Goal: Information Seeking & Learning: Learn about a topic

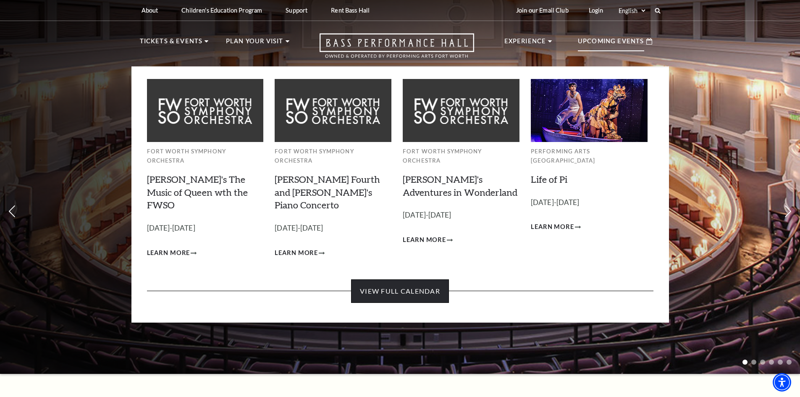
click at [414, 279] on link "View Full Calendar" at bounding box center [400, 291] width 98 height 24
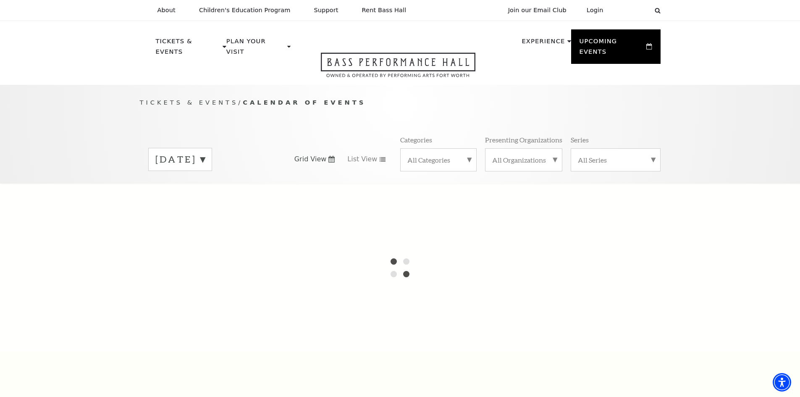
click at [205, 153] on label "August 2025" at bounding box center [180, 159] width 50 height 13
click at [205, 153] on label "August 2025" at bounding box center [180, 160] width 50 height 15
click at [465, 148] on div "All Categories" at bounding box center [438, 159] width 76 height 23
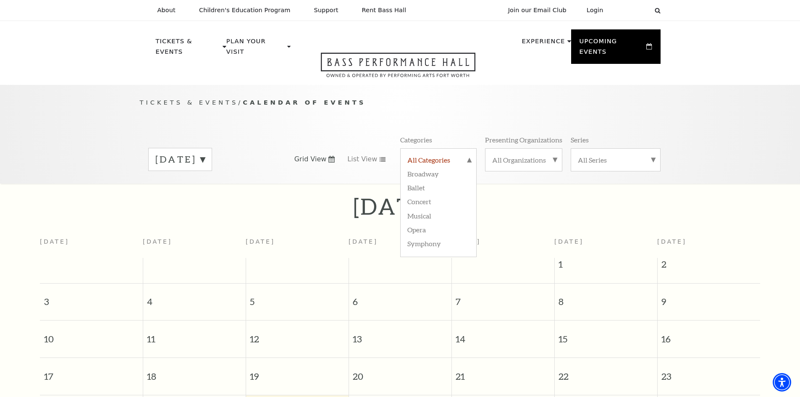
scroll to position [74, 0]
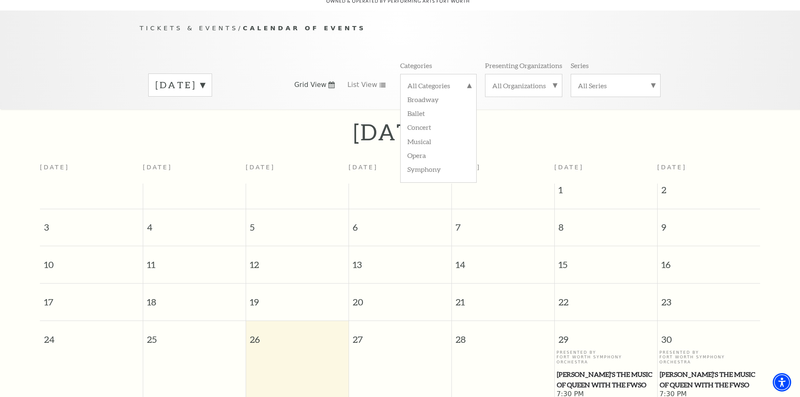
click at [366, 336] on span "27" at bounding box center [400, 335] width 102 height 29
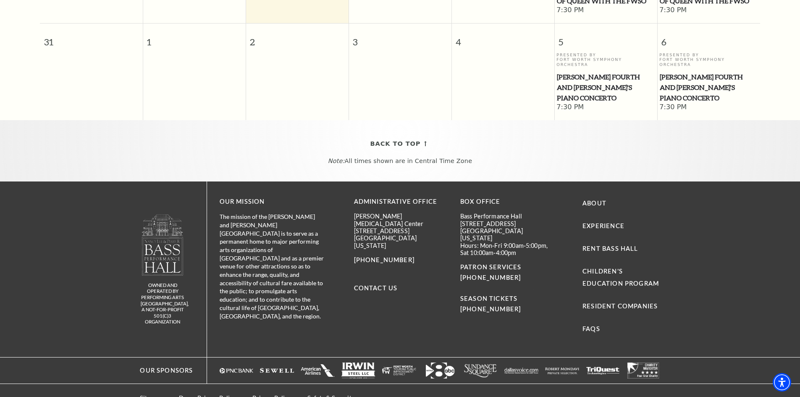
scroll to position [459, 0]
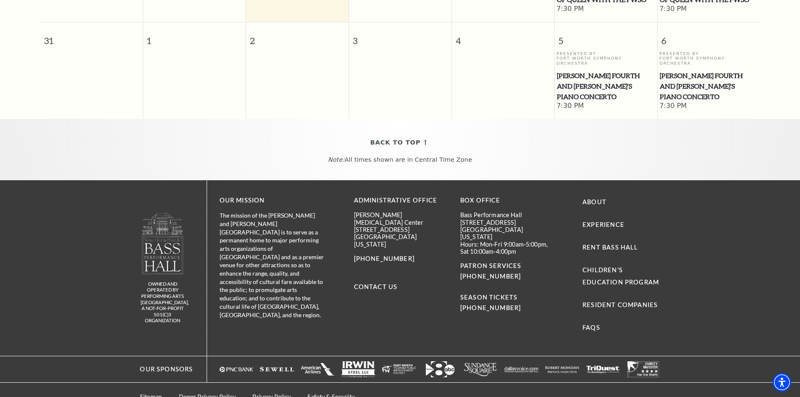
click at [479, 361] on img "Logo of Sundance Square, featuring stylized text in white. - open in a new tab" at bounding box center [481, 369] width 34 height 16
click at [142, 393] on link "Sitemap" at bounding box center [151, 396] width 22 height 7
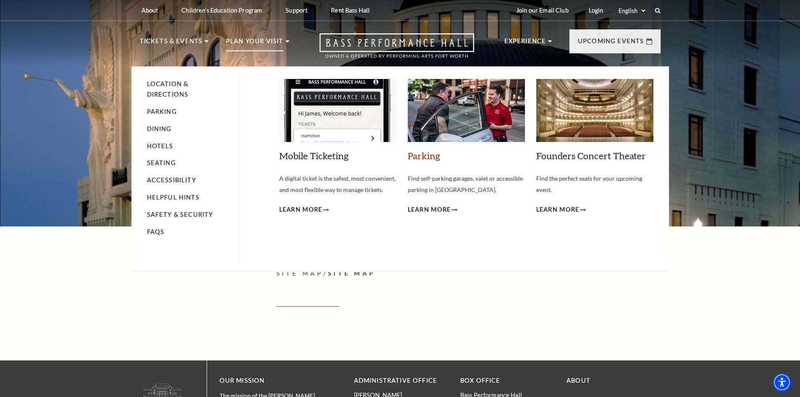
click at [423, 157] on link "Parking" at bounding box center [424, 155] width 32 height 11
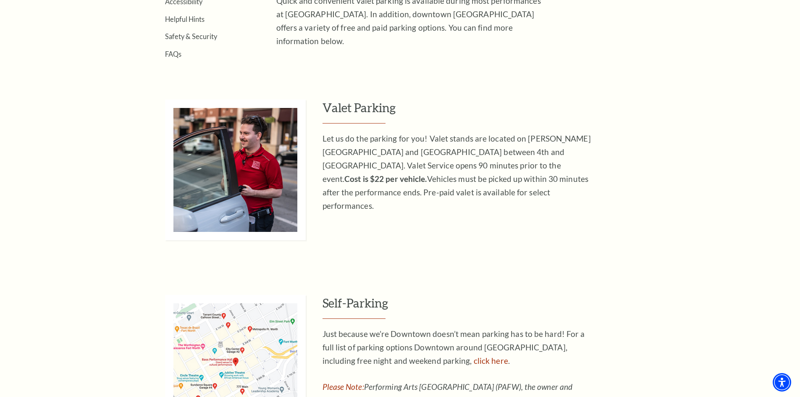
scroll to position [378, 0]
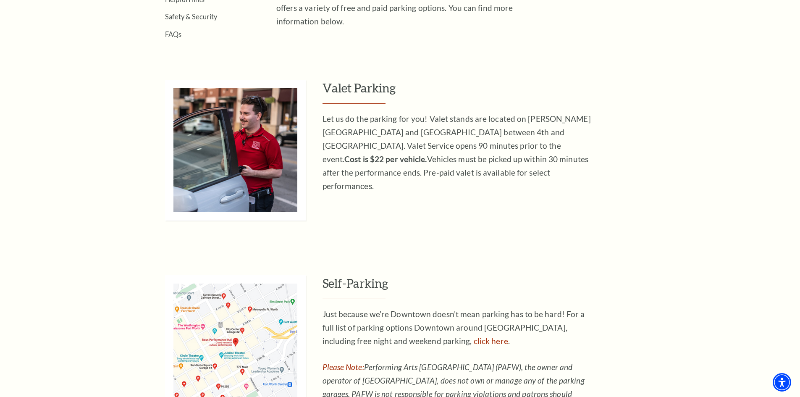
drag, startPoint x: 467, startPoint y: 275, endPoint x: 458, endPoint y: 173, distance: 102.4
click at [458, 172] on div "Valet Parking Let us do the parking for you! Valet stands are located on Calhou…" at bounding box center [400, 348] width 800 height 536
click at [552, 225] on div "Valet Parking Let us do the parking for you! Valet stands are located on Calhou…" at bounding box center [400, 348] width 800 height 536
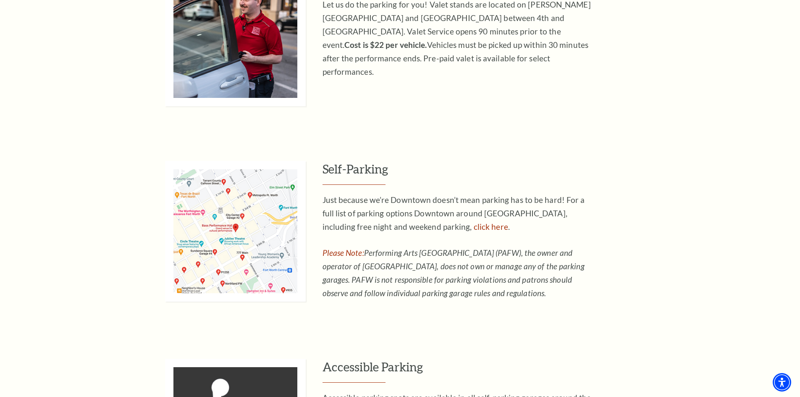
scroll to position [546, 0]
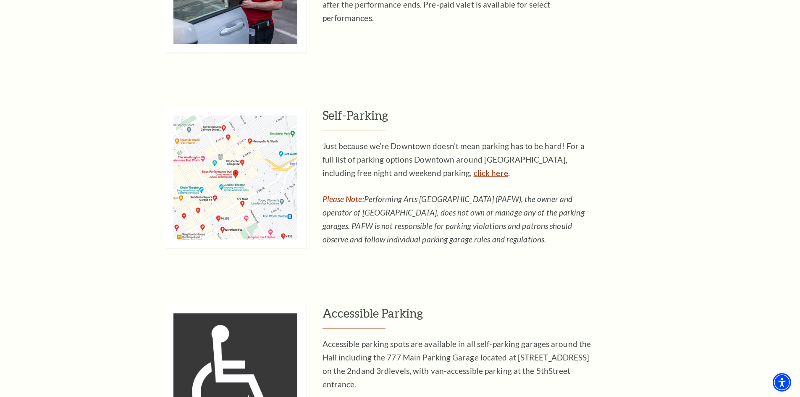
click at [474, 174] on link "click here" at bounding box center [491, 173] width 34 height 10
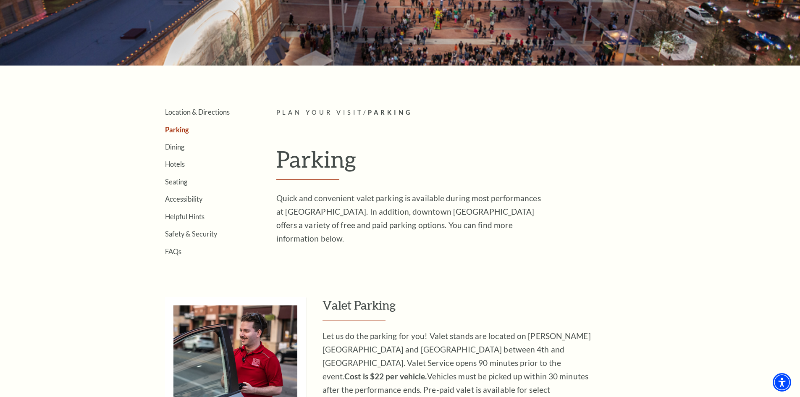
scroll to position [168, 0]
